Goal: Communication & Community: Answer question/provide support

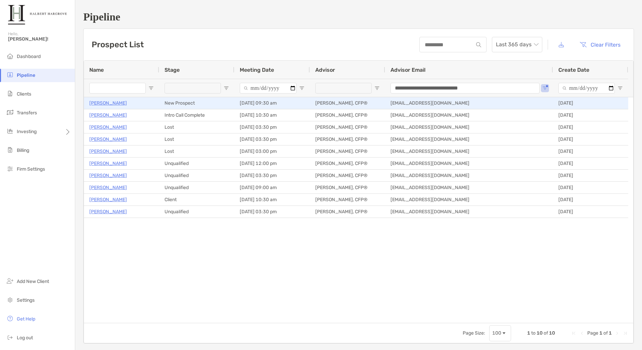
click at [110, 104] on p "Karly Lobbin" at bounding box center [108, 103] width 38 height 8
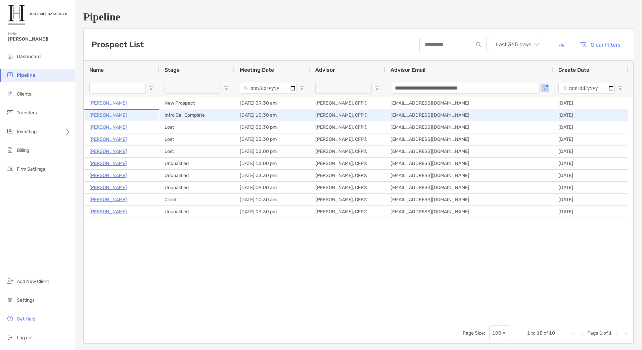
click at [109, 116] on p "[PERSON_NAME]" at bounding box center [108, 115] width 38 height 8
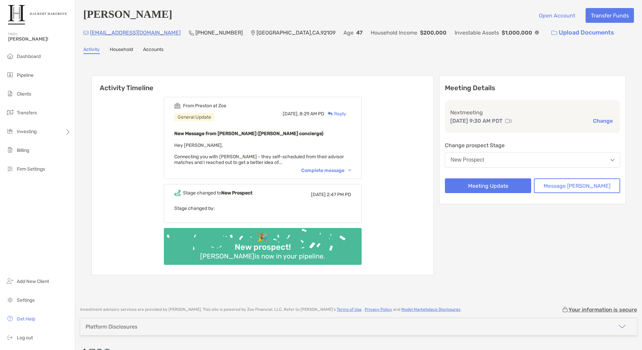
click at [346, 116] on div "Reply" at bounding box center [335, 113] width 22 height 7
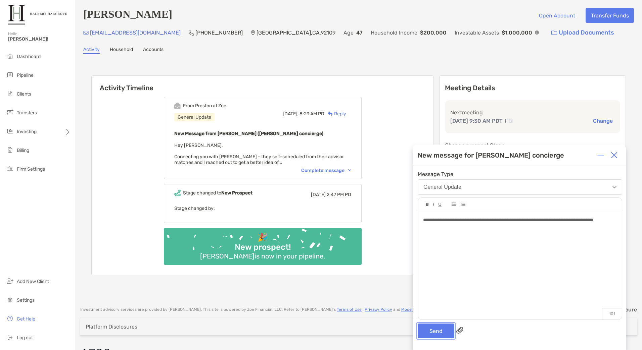
click at [438, 329] on button "Send" at bounding box center [435, 331] width 37 height 15
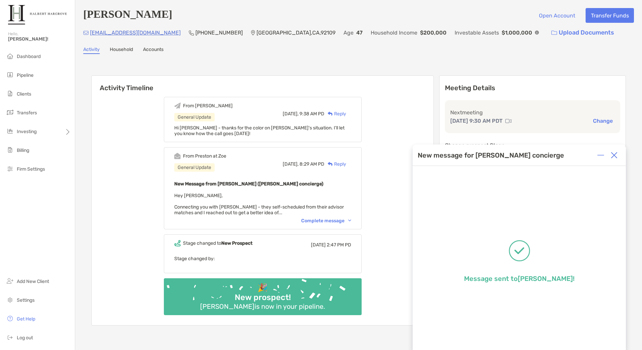
click at [613, 154] on img at bounding box center [613, 155] width 7 height 7
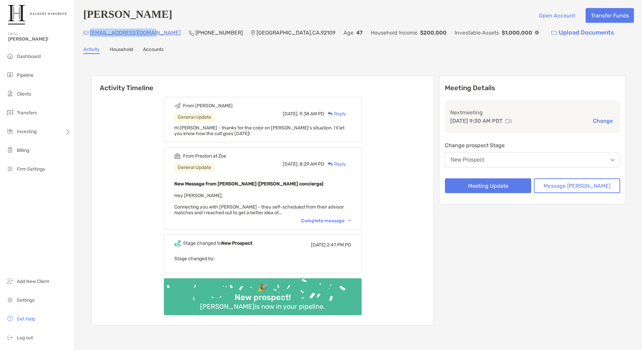
drag, startPoint x: 151, startPoint y: 35, endPoint x: 90, endPoint y: 37, distance: 60.8
click at [90, 37] on div "Karlylobbin@yahoo.com (619) 980-7827 San Diego , CA , 92109 Age 47 Household In…" at bounding box center [358, 33] width 550 height 14
copy p "Karlylobbin@yahoo.com"
click at [346, 221] on div "Complete message" at bounding box center [326, 221] width 50 height 6
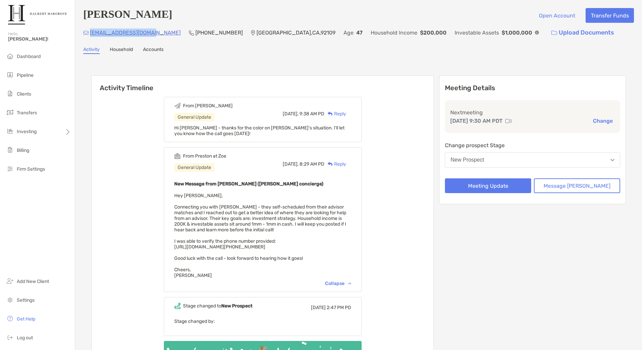
drag, startPoint x: 151, startPoint y: 36, endPoint x: 91, endPoint y: 37, distance: 60.8
click at [91, 37] on div "Karlylobbin@yahoo.com (619) 980-7827 San Diego , CA , 92109 Age 47 Household In…" at bounding box center [358, 33] width 550 height 14
copy p "Karlylobbin@yahoo.com"
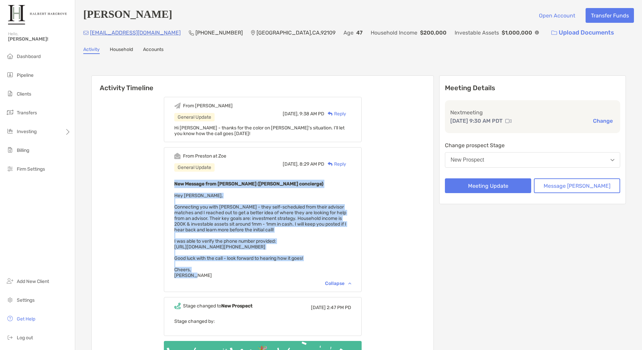
drag, startPoint x: 203, startPoint y: 278, endPoint x: 184, endPoint y: 186, distance: 93.6
click at [184, 186] on div "From Preston at Zoe General Update Today, 8:29 AM PD Reply New Message from Pre…" at bounding box center [263, 219] width 198 height 145
copy div "New Message from Preston Buhrmaster (Zoe concierge) Hey Taylor, Connecting you …"
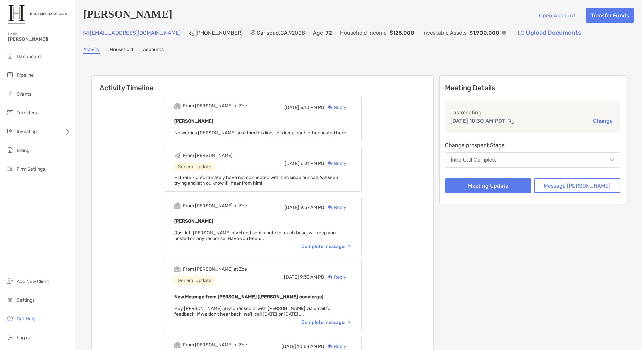
click at [346, 106] on div "Reply" at bounding box center [335, 107] width 22 height 7
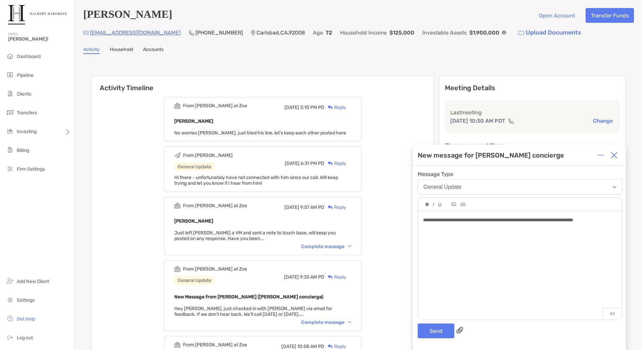
click at [589, 232] on div "**********" at bounding box center [520, 262] width 204 height 102
drag, startPoint x: 613, startPoint y: 220, endPoint x: 558, endPoint y: 222, distance: 55.7
click at [558, 222] on div "**********" at bounding box center [519, 220] width 193 height 7
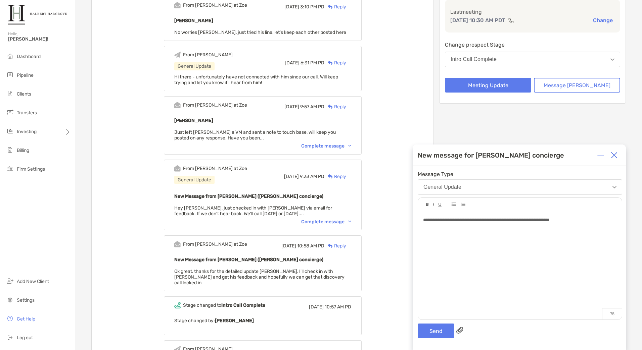
scroll to position [201, 0]
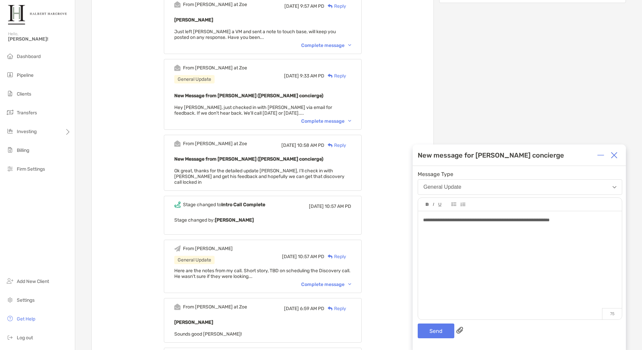
click at [628, 212] on div "Activity Timeline From [PERSON_NAME] at [PERSON_NAME][DATE] 3:10 PM PD Reply [P…" at bounding box center [358, 235] width 550 height 752
click at [588, 224] on div "**********" at bounding box center [520, 262] width 204 height 102
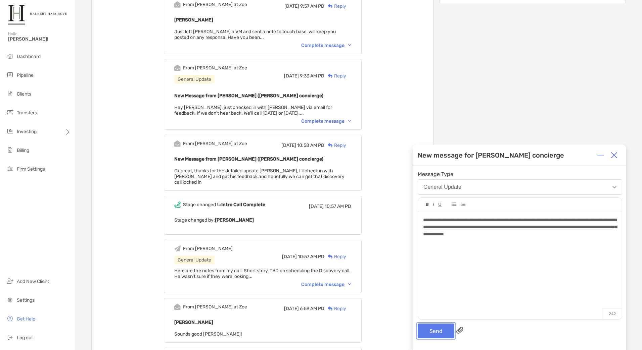
click at [440, 331] on button "Send" at bounding box center [435, 331] width 37 height 15
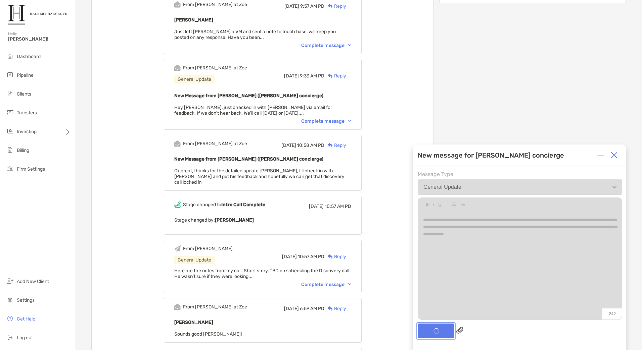
scroll to position [260, 0]
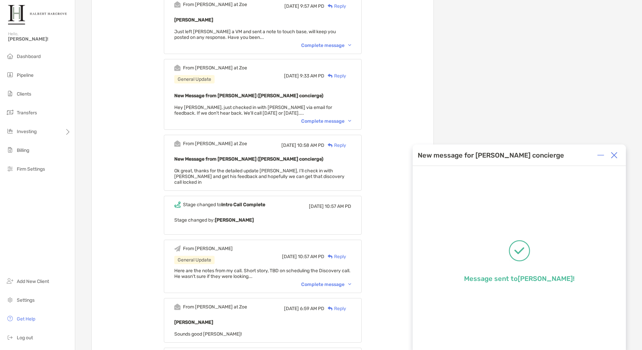
click at [615, 155] on img at bounding box center [613, 155] width 7 height 7
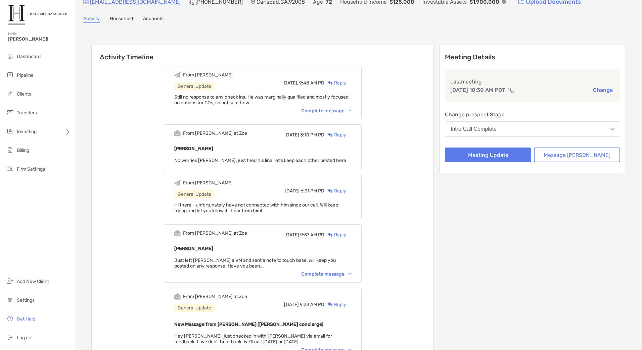
scroll to position [0, 0]
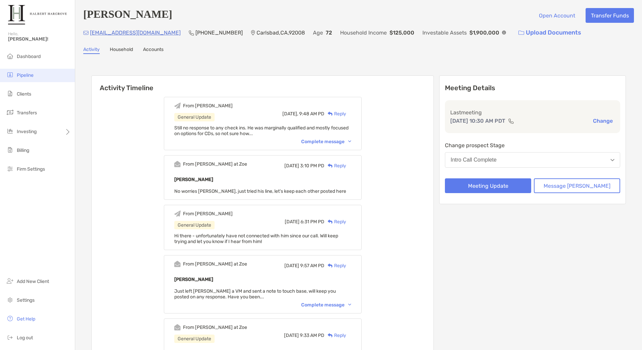
click at [28, 75] on span "Pipeline" at bounding box center [25, 75] width 17 height 6
